Goal: Information Seeking & Learning: Learn about a topic

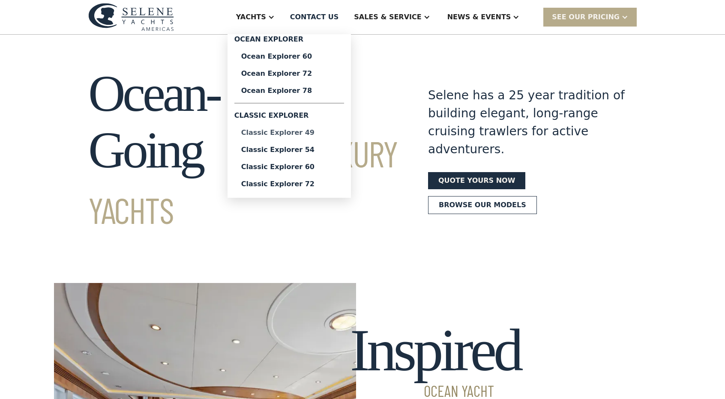
click at [308, 134] on div "Classic Explorer 49" at bounding box center [289, 132] width 96 height 7
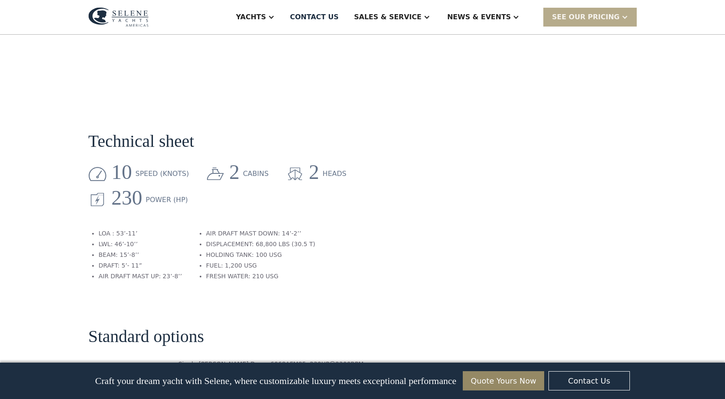
scroll to position [1074, 0]
